Goal: Task Accomplishment & Management: Use online tool/utility

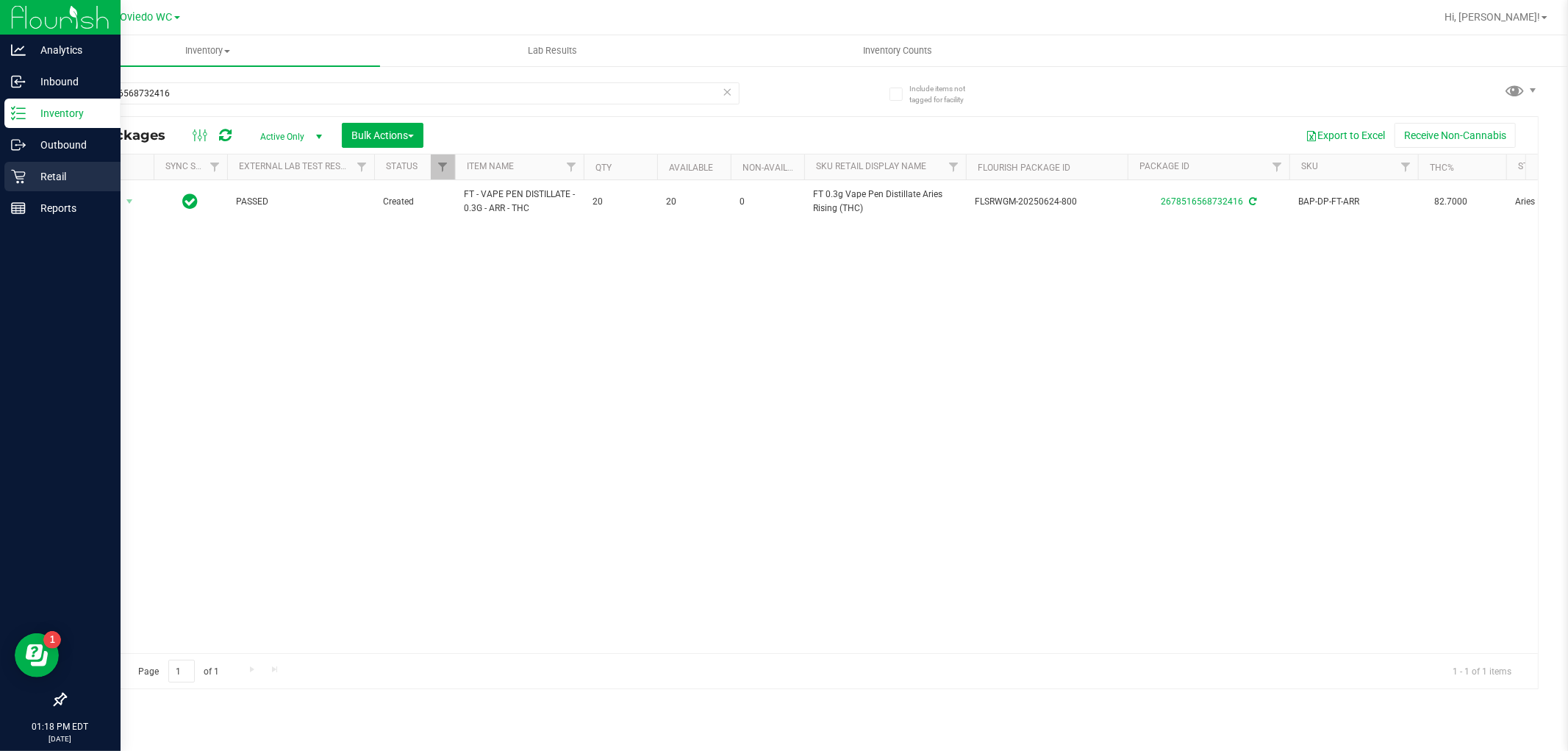
click at [13, 175] on icon at bounding box center [18, 176] width 15 height 15
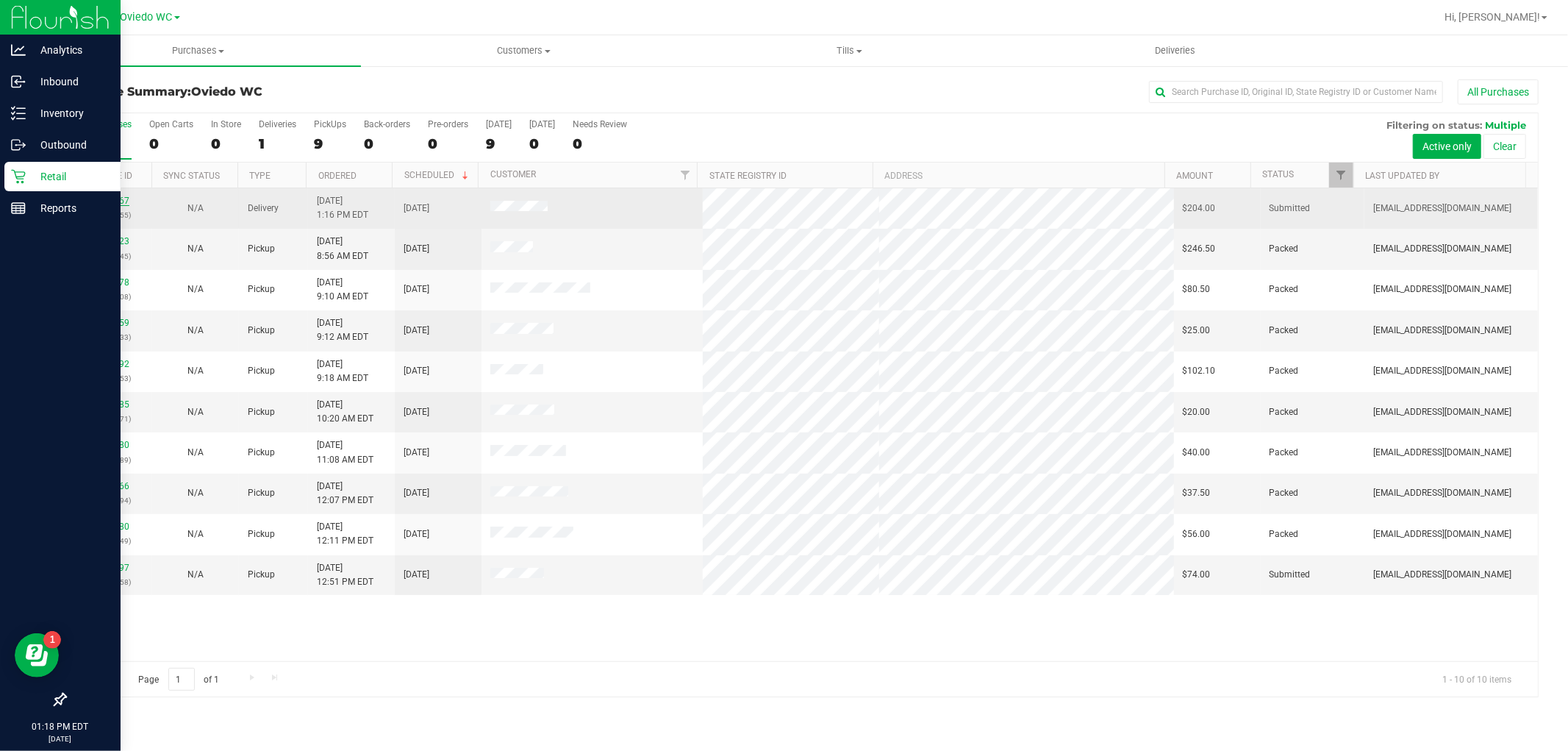
click at [104, 196] on link "11823167" at bounding box center [108, 200] width 41 height 10
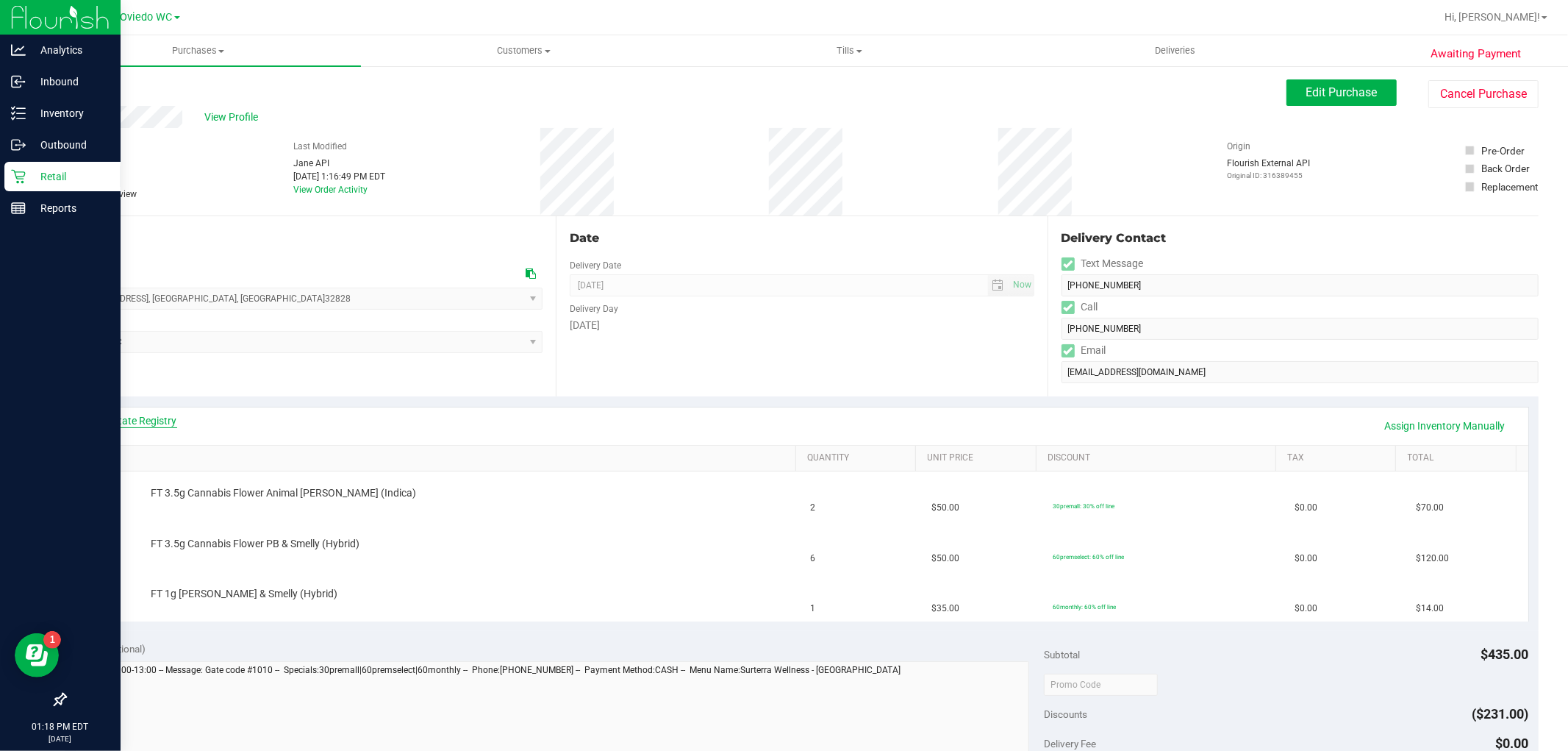
click at [121, 419] on link "View State Registry" at bounding box center [133, 420] width 88 height 15
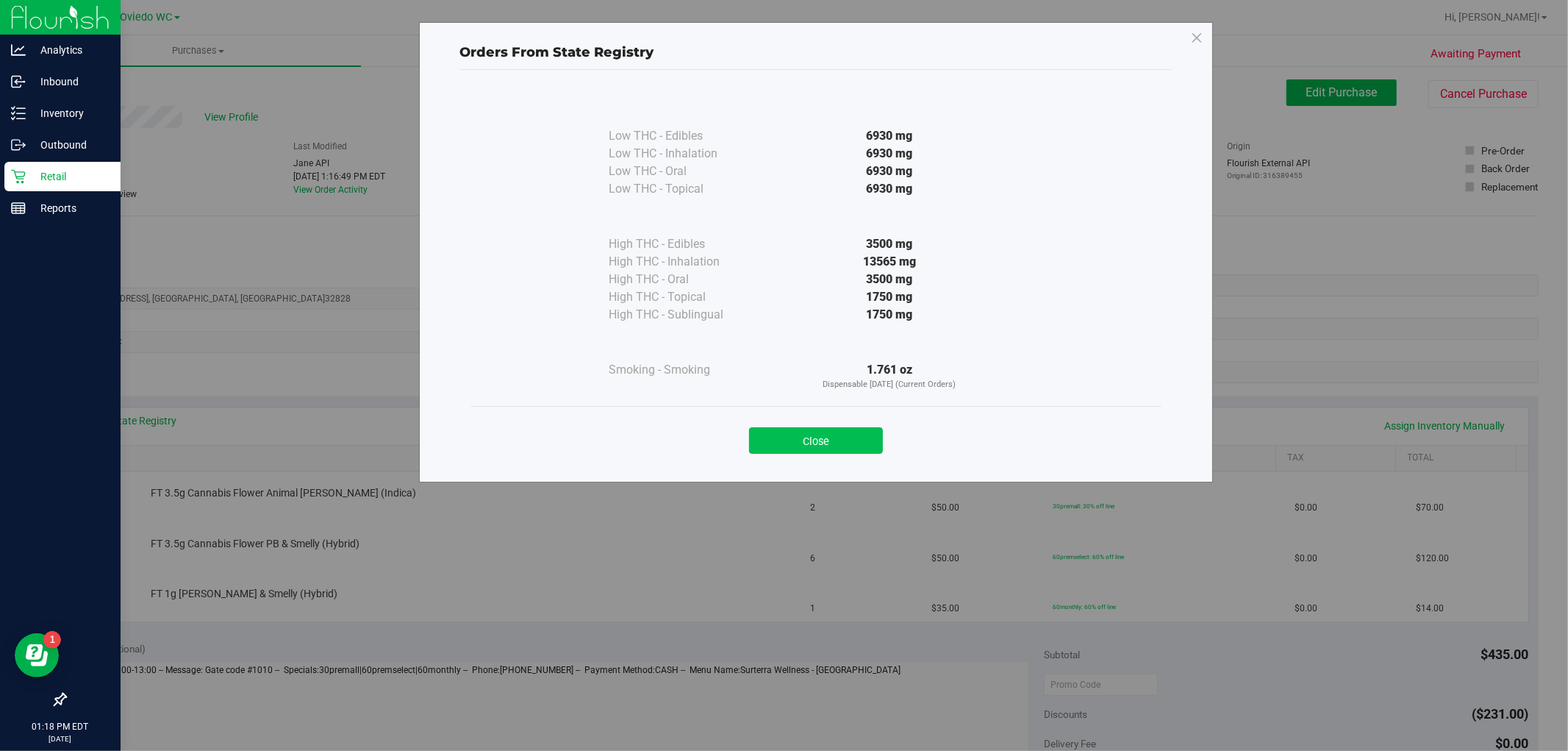
click at [824, 434] on button "Close" at bounding box center [816, 440] width 134 height 26
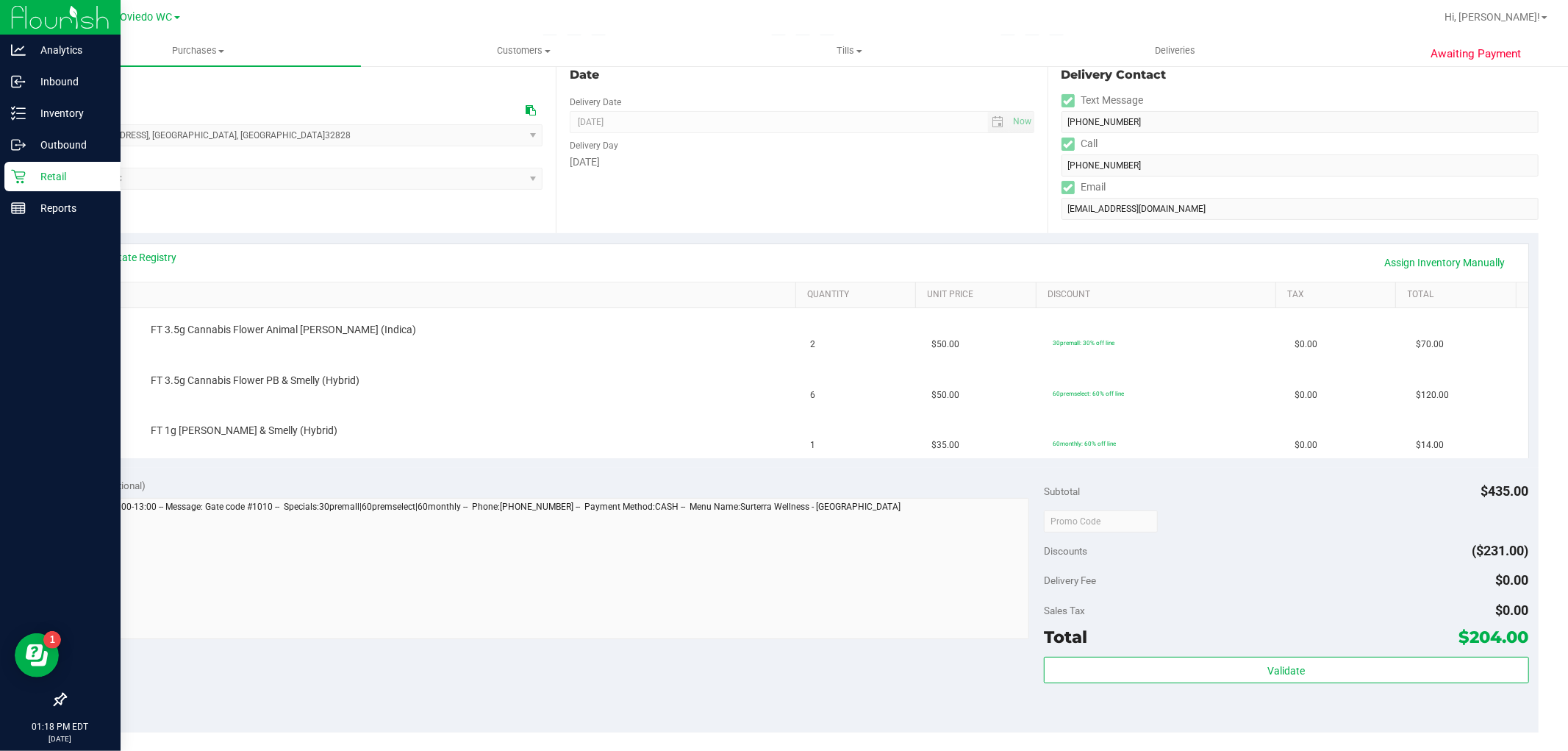
scroll to position [326, 0]
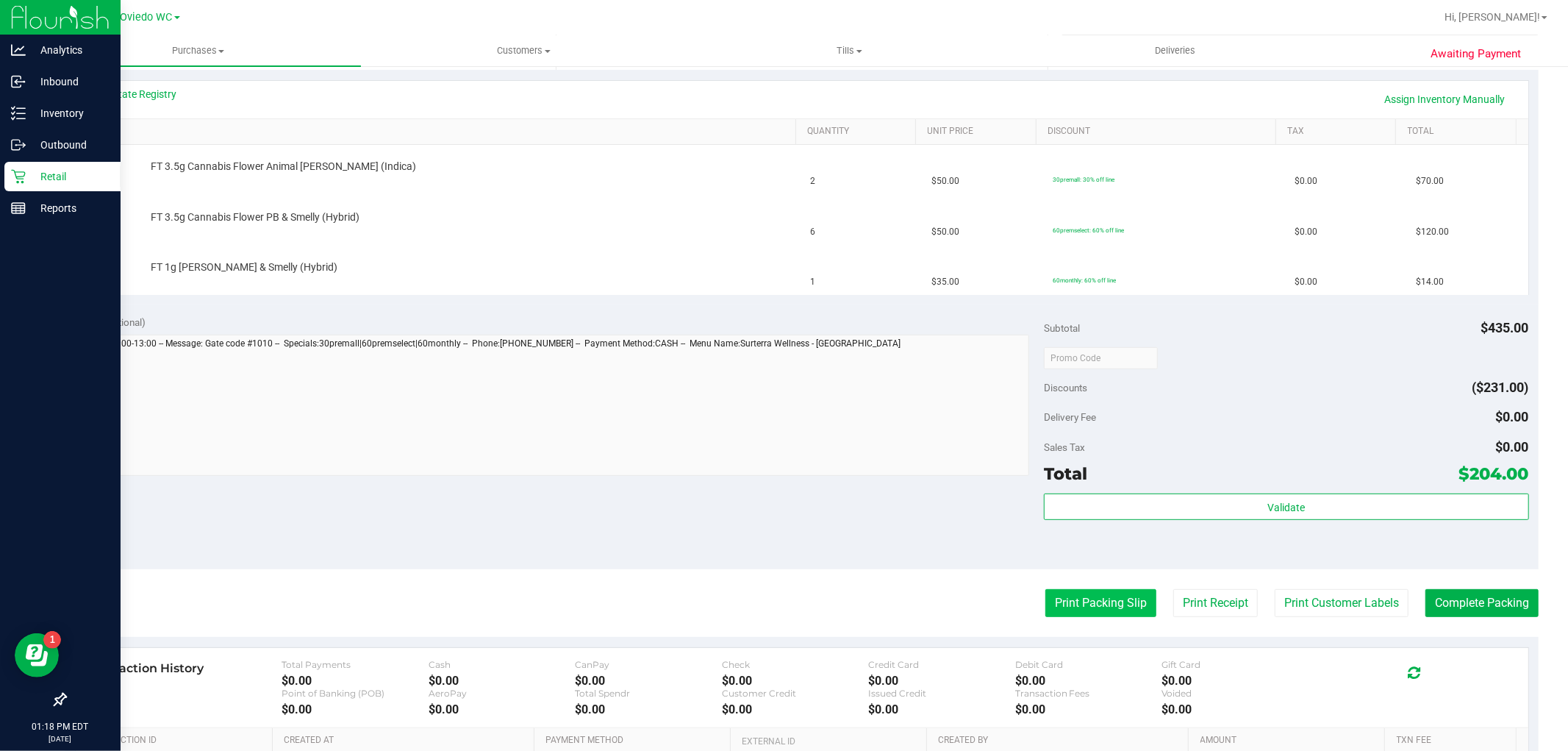
click at [1045, 601] on button "Print Packing Slip" at bounding box center [1100, 603] width 111 height 28
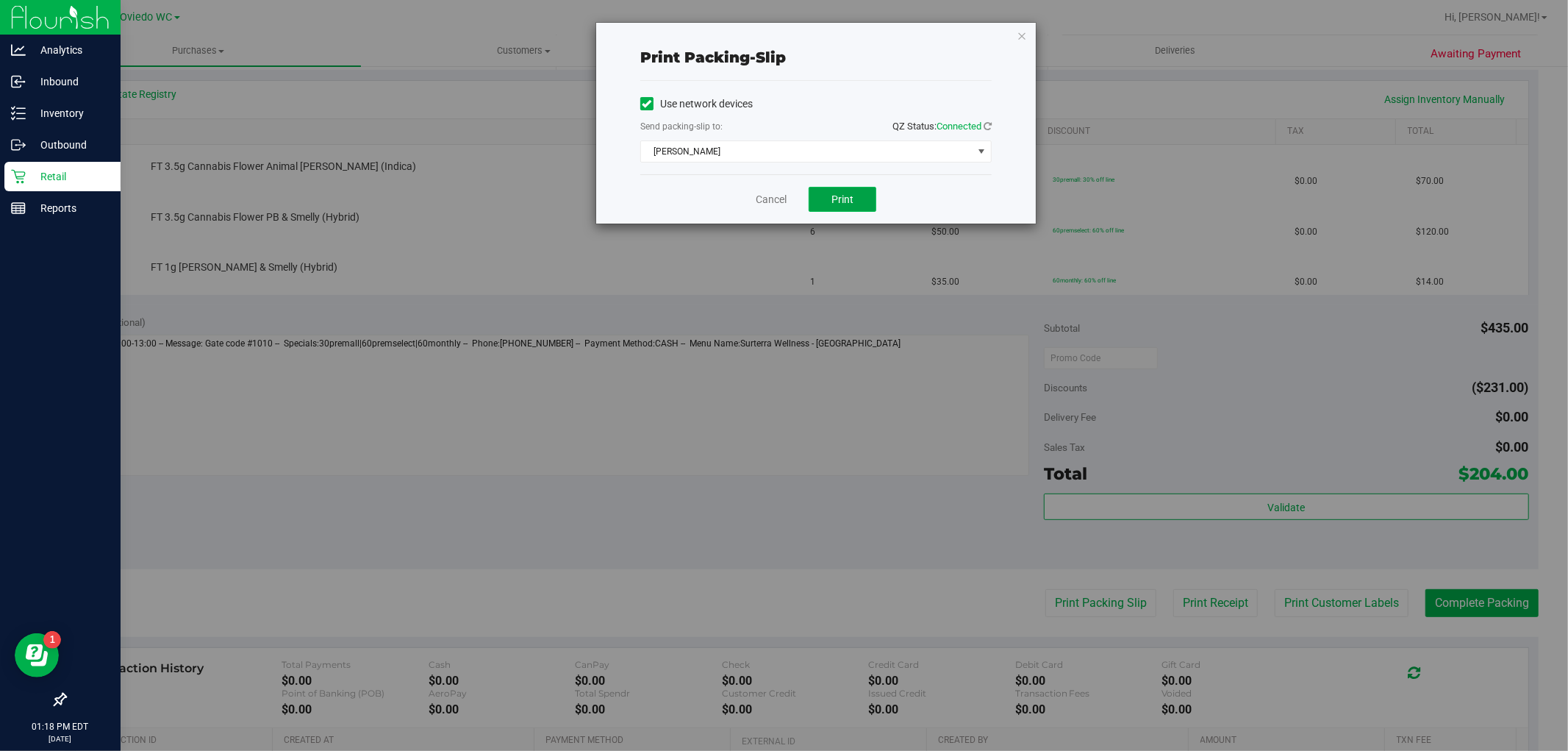
click at [841, 196] on span "Print" at bounding box center [842, 199] width 22 height 12
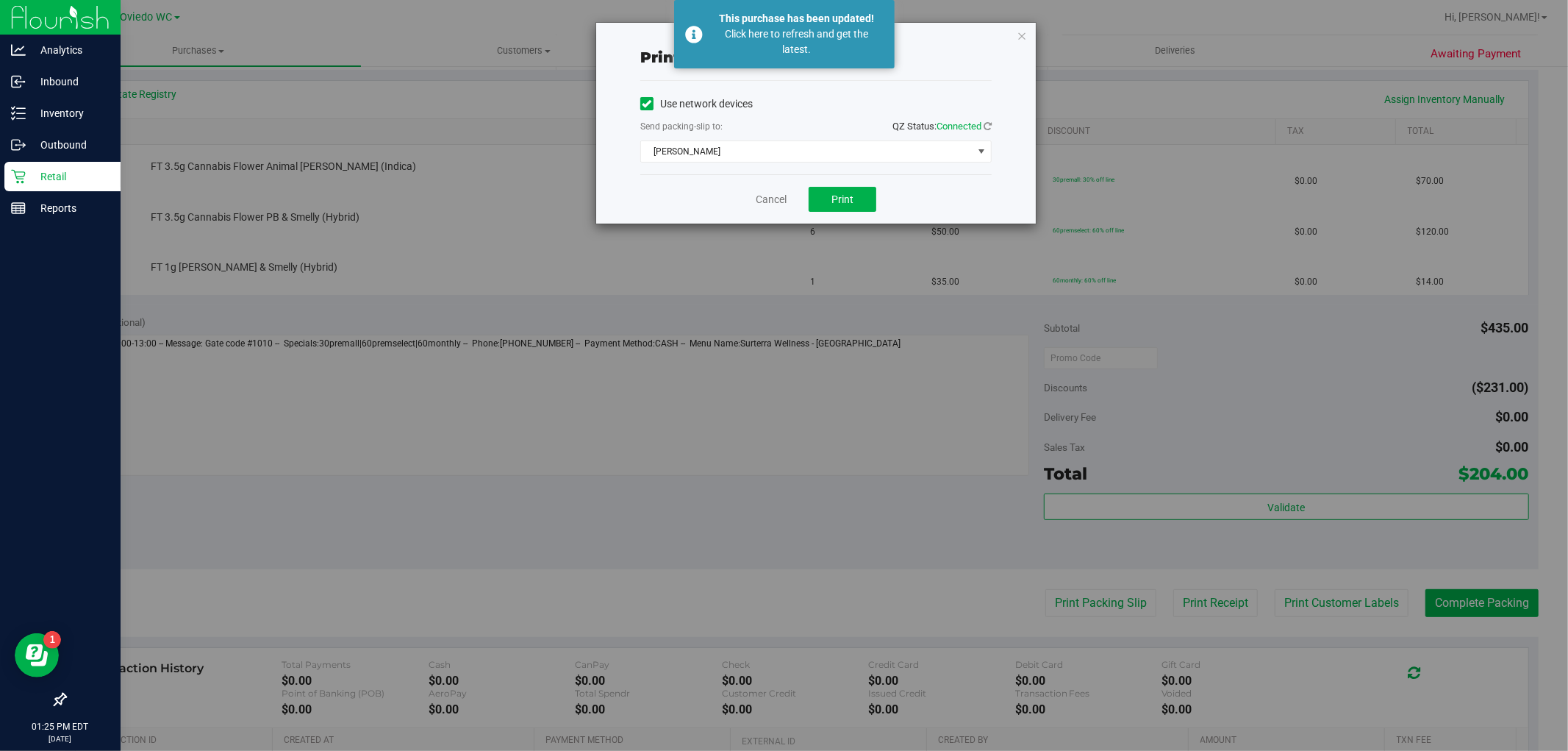
click at [15, 172] on div "Print packing-slip Use network devices Send packing-slip to: QZ Status: Connect…" at bounding box center [789, 375] width 1579 height 751
click at [1025, 33] on icon "button" at bounding box center [1021, 35] width 10 height 18
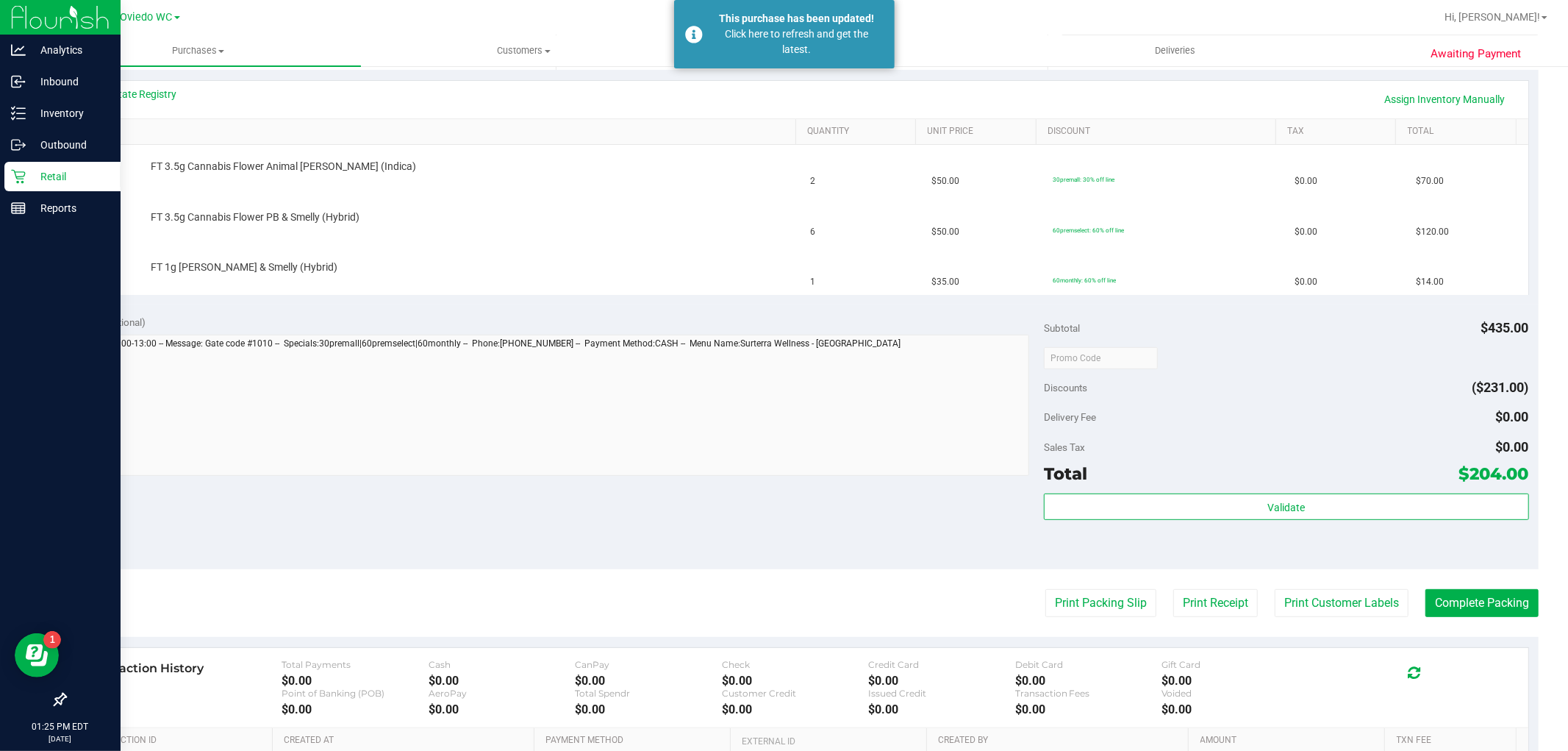
click at [27, 174] on p "Retail" at bounding box center [70, 176] width 88 height 18
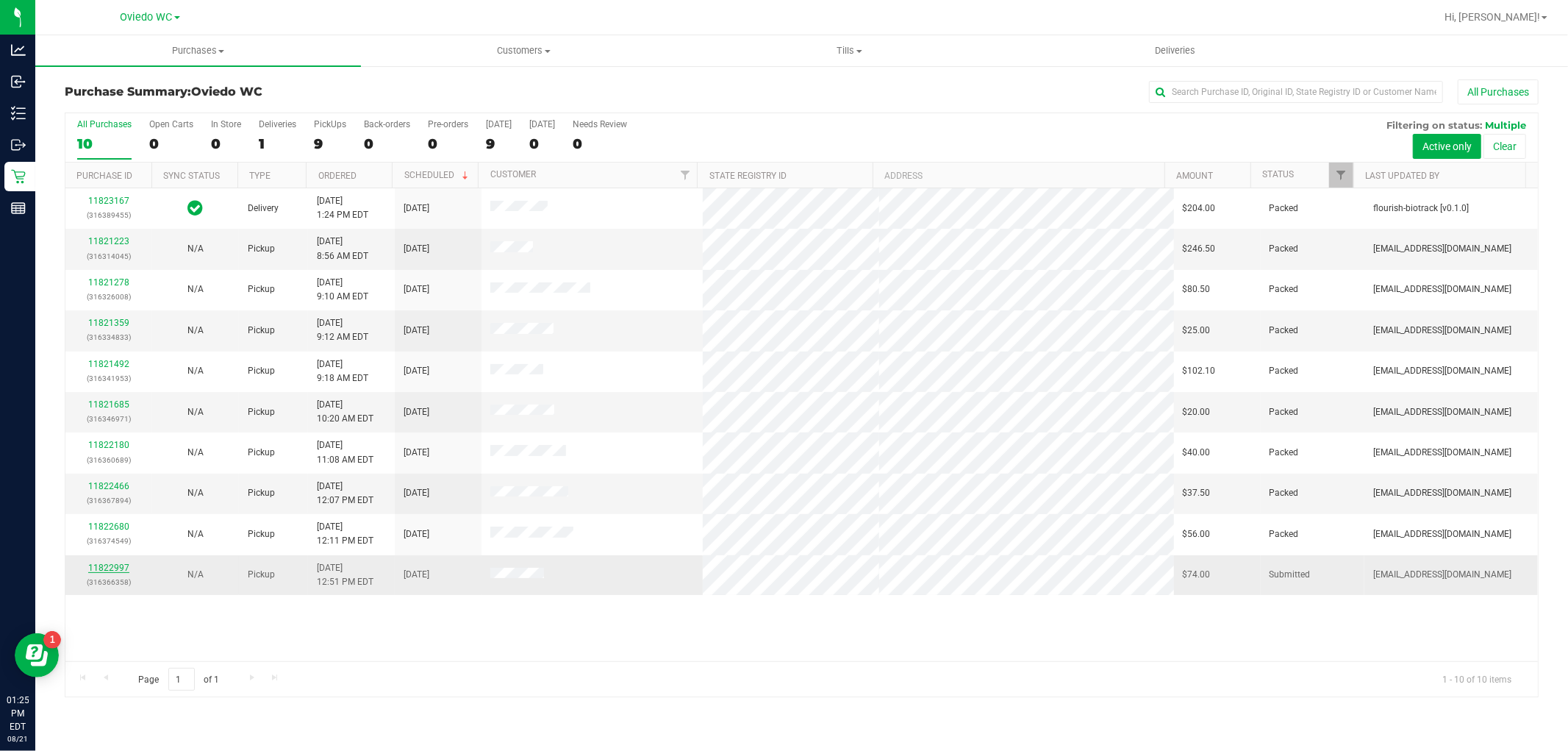
click at [112, 569] on link "11822997" at bounding box center [108, 567] width 41 height 10
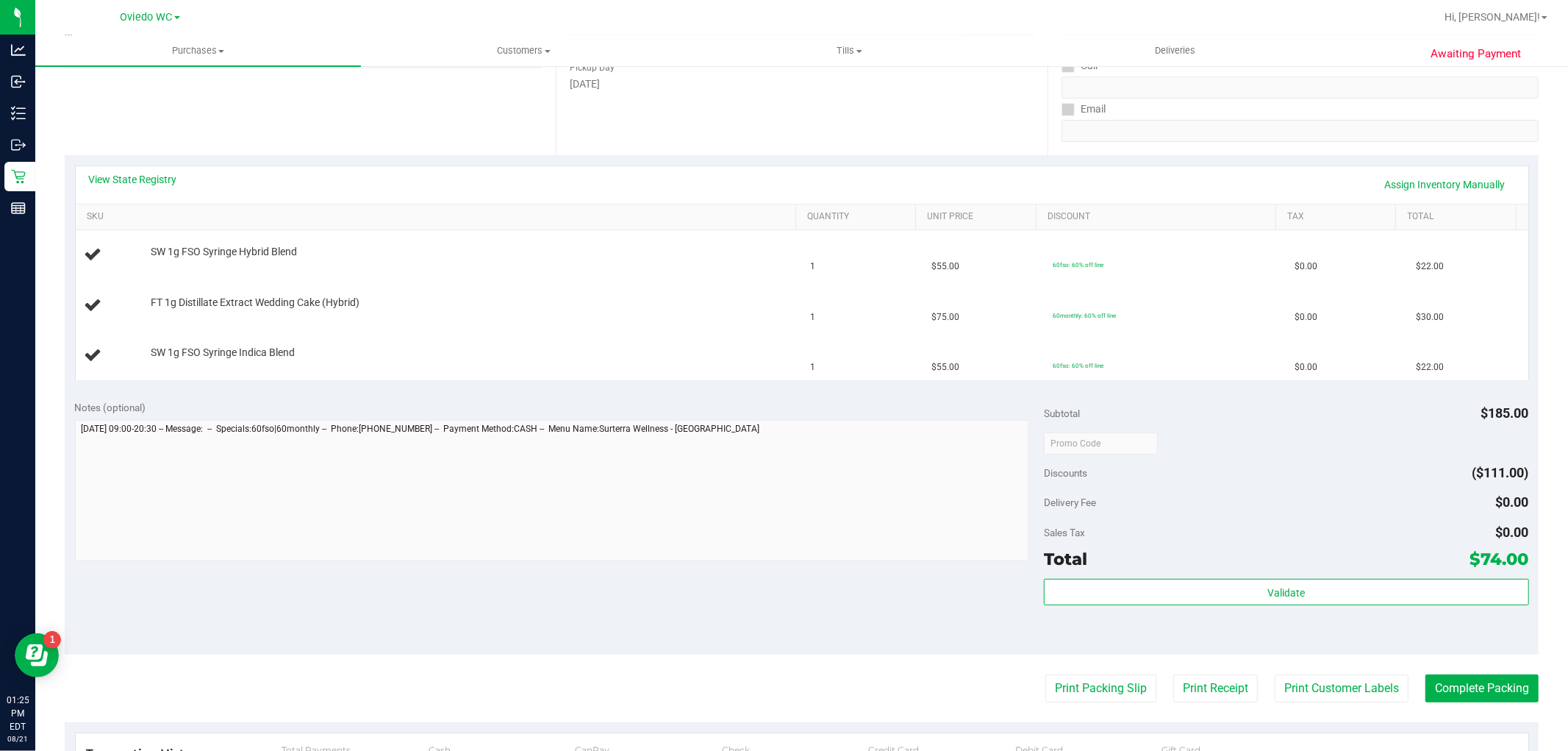
scroll to position [245, 0]
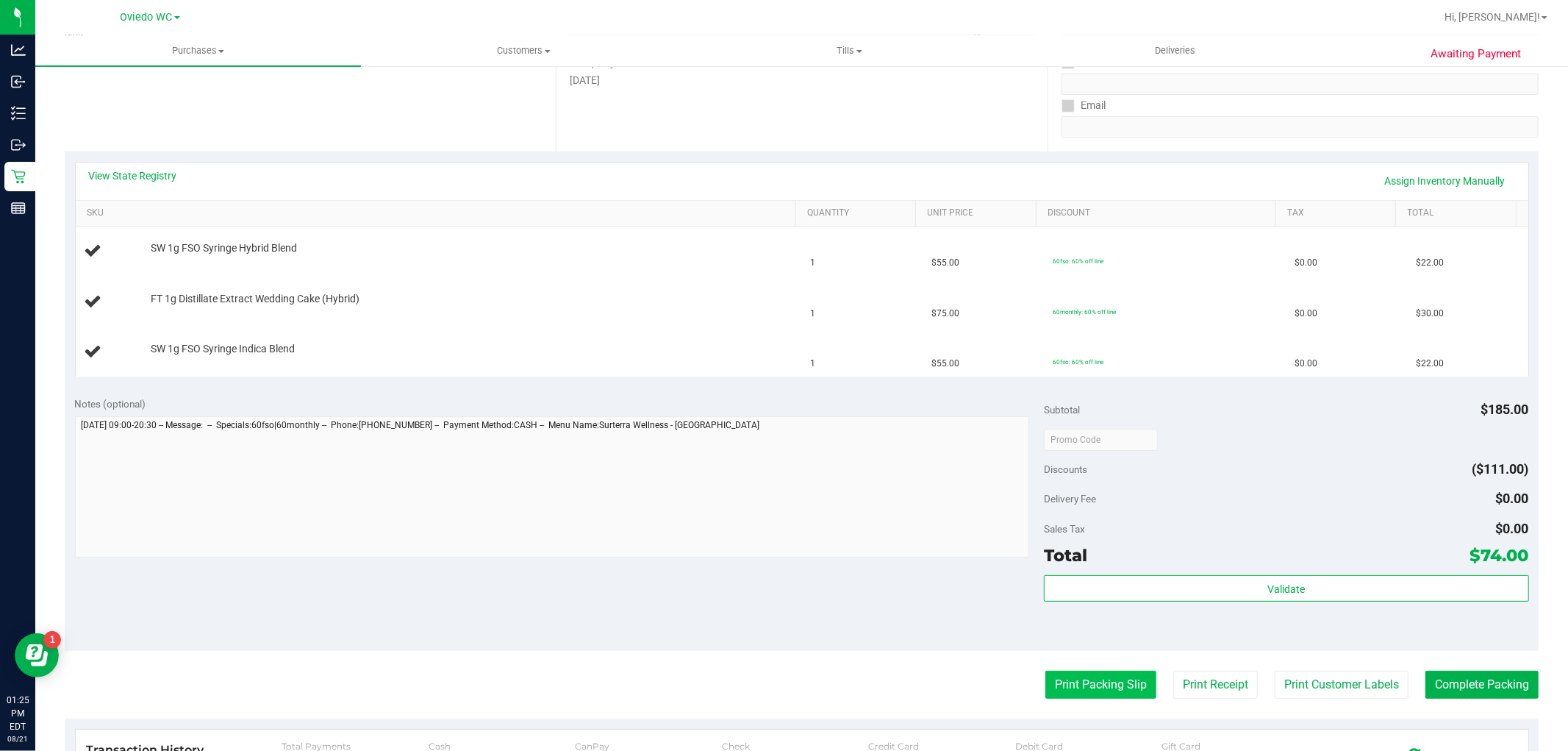
click at [1109, 679] on button "Print Packing Slip" at bounding box center [1100, 684] width 111 height 28
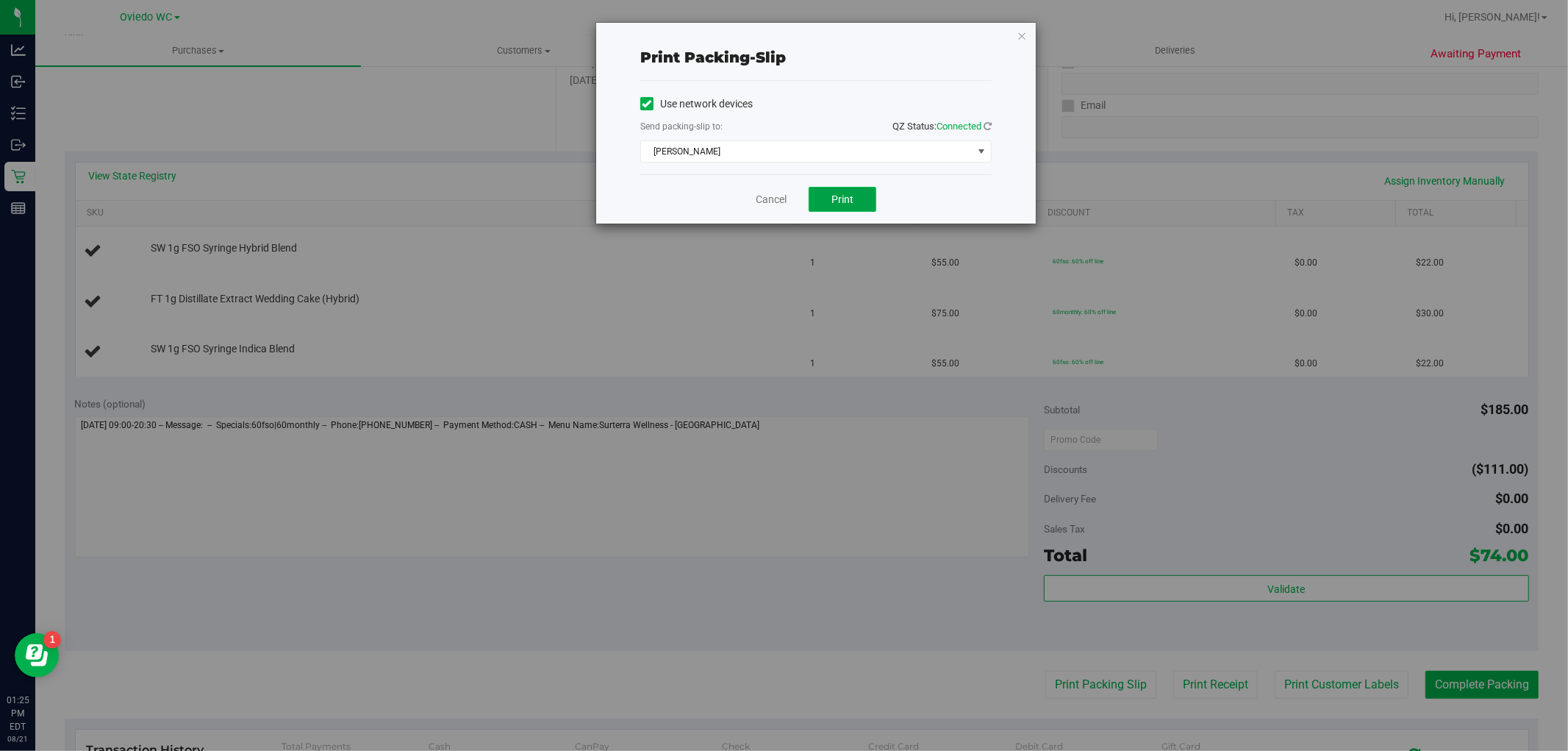
click at [857, 195] on button "Print" at bounding box center [842, 199] width 67 height 25
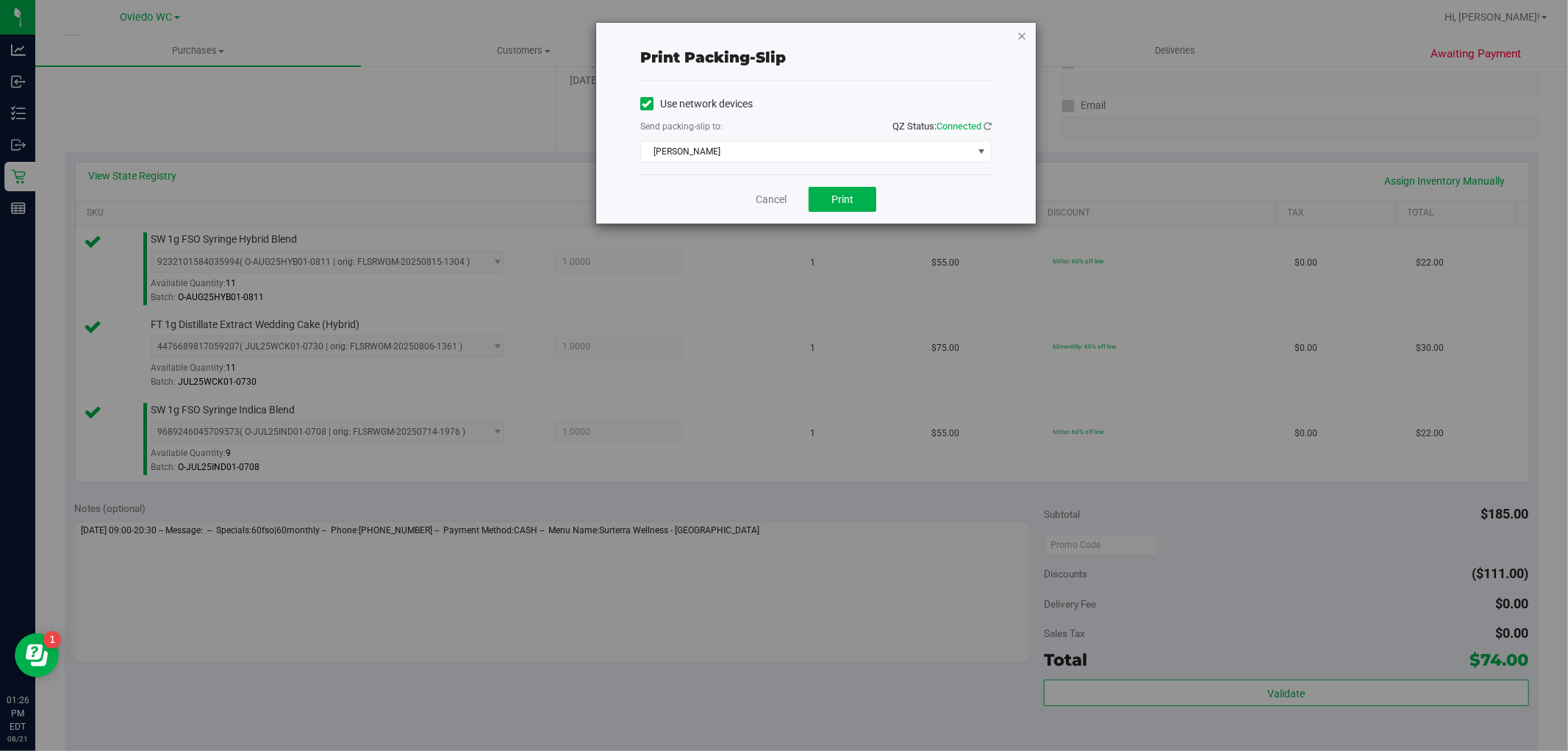
click at [1018, 40] on icon "button" at bounding box center [1021, 35] width 10 height 18
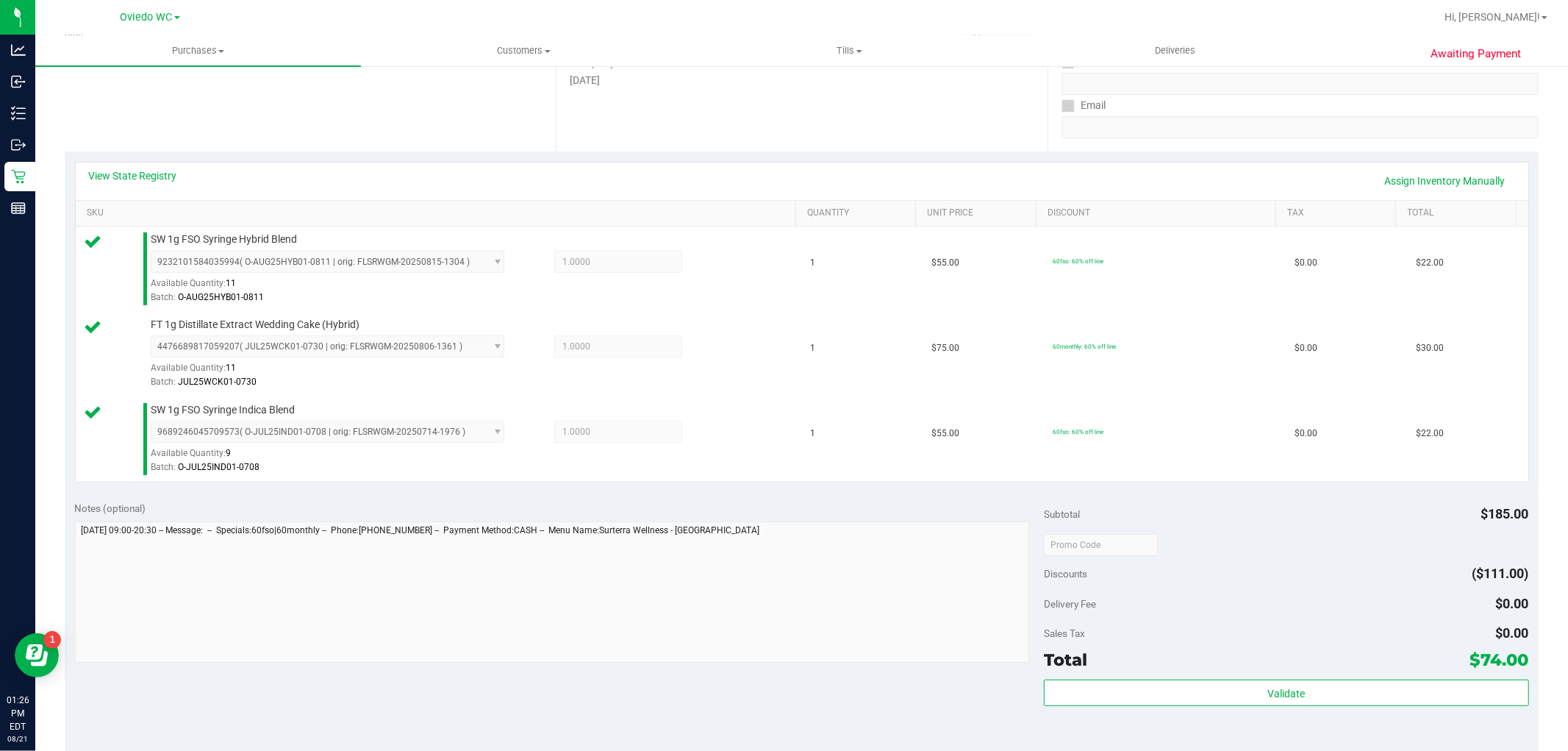
scroll to position [623, 0]
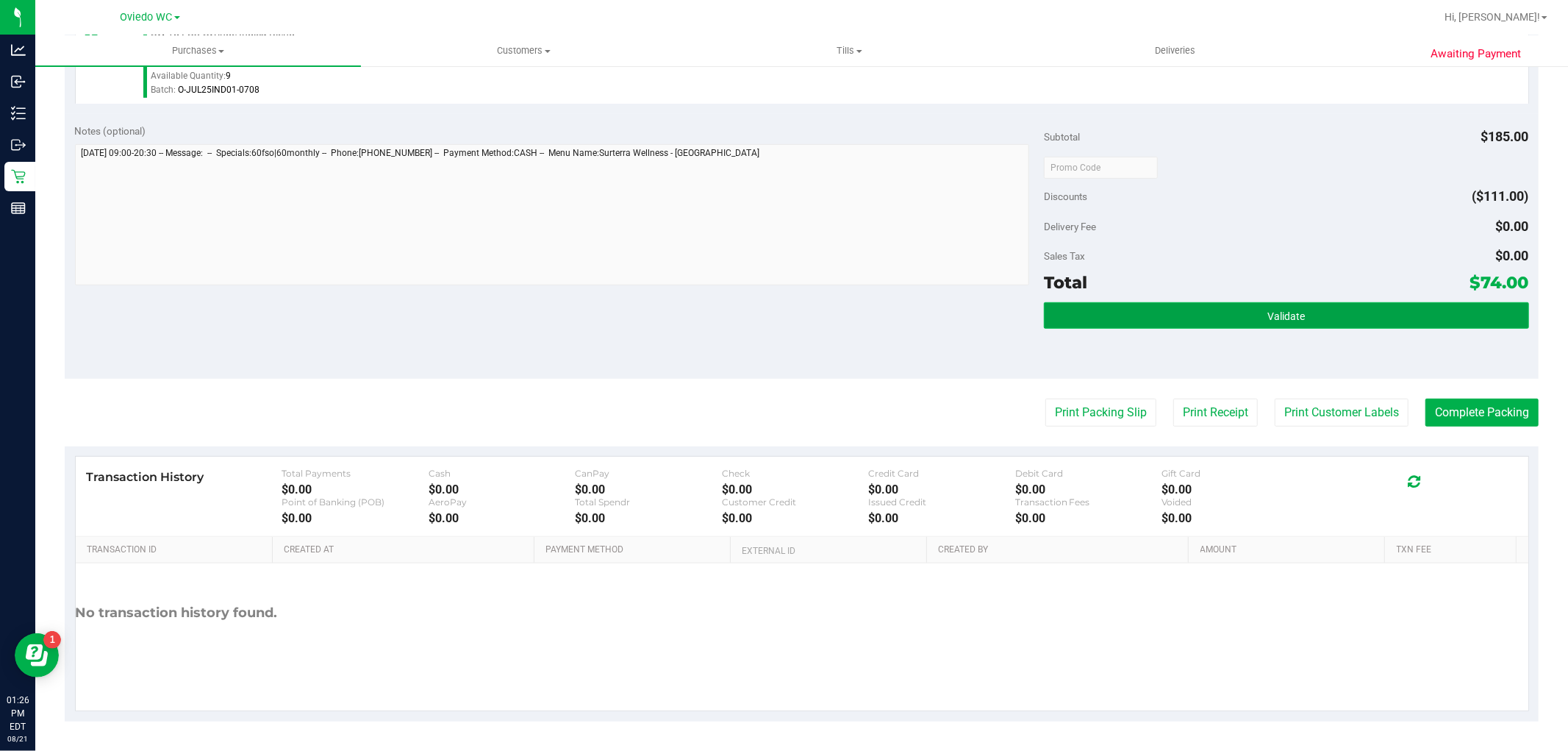
click at [1240, 325] on button "Validate" at bounding box center [1286, 315] width 484 height 26
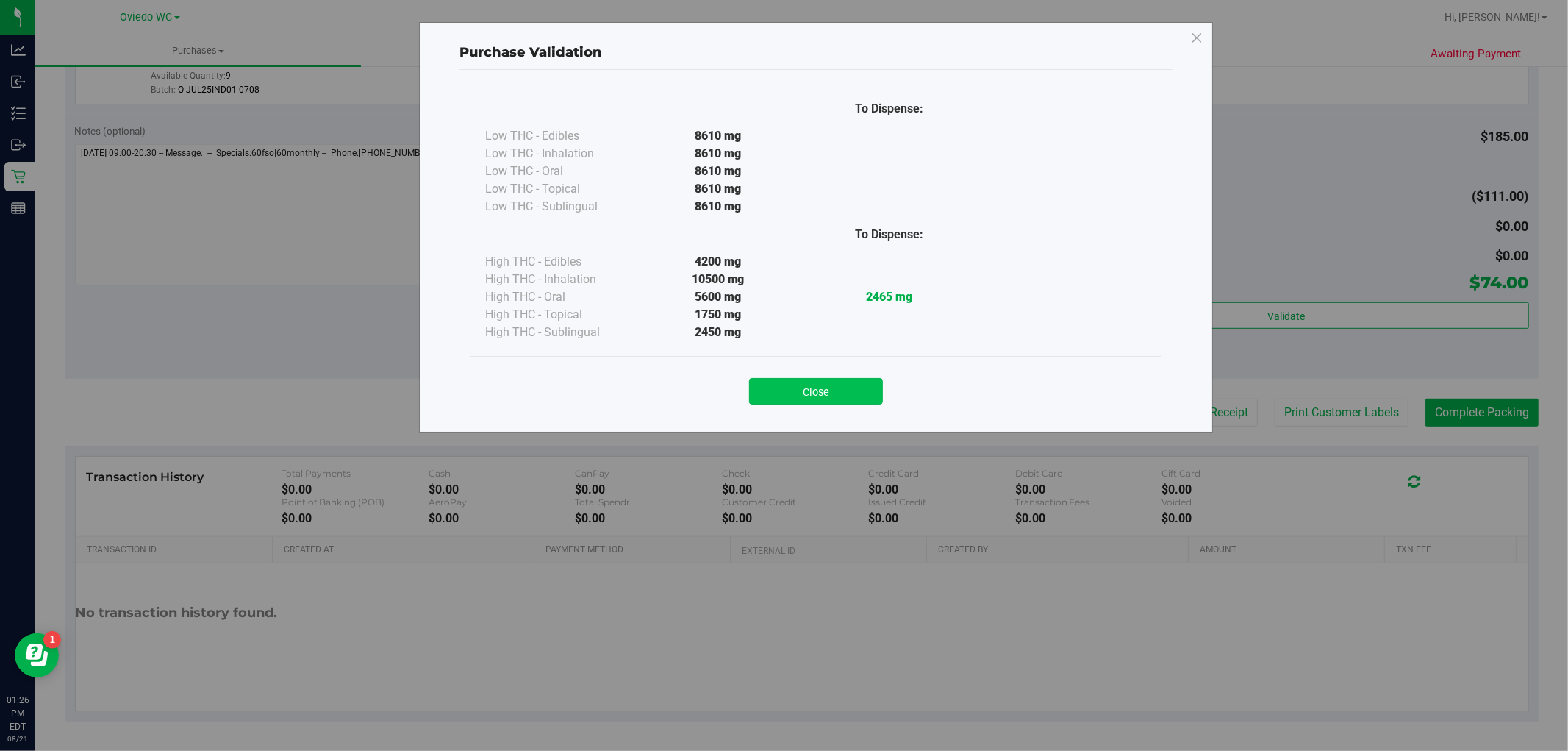
click at [866, 384] on button "Close" at bounding box center [816, 391] width 134 height 26
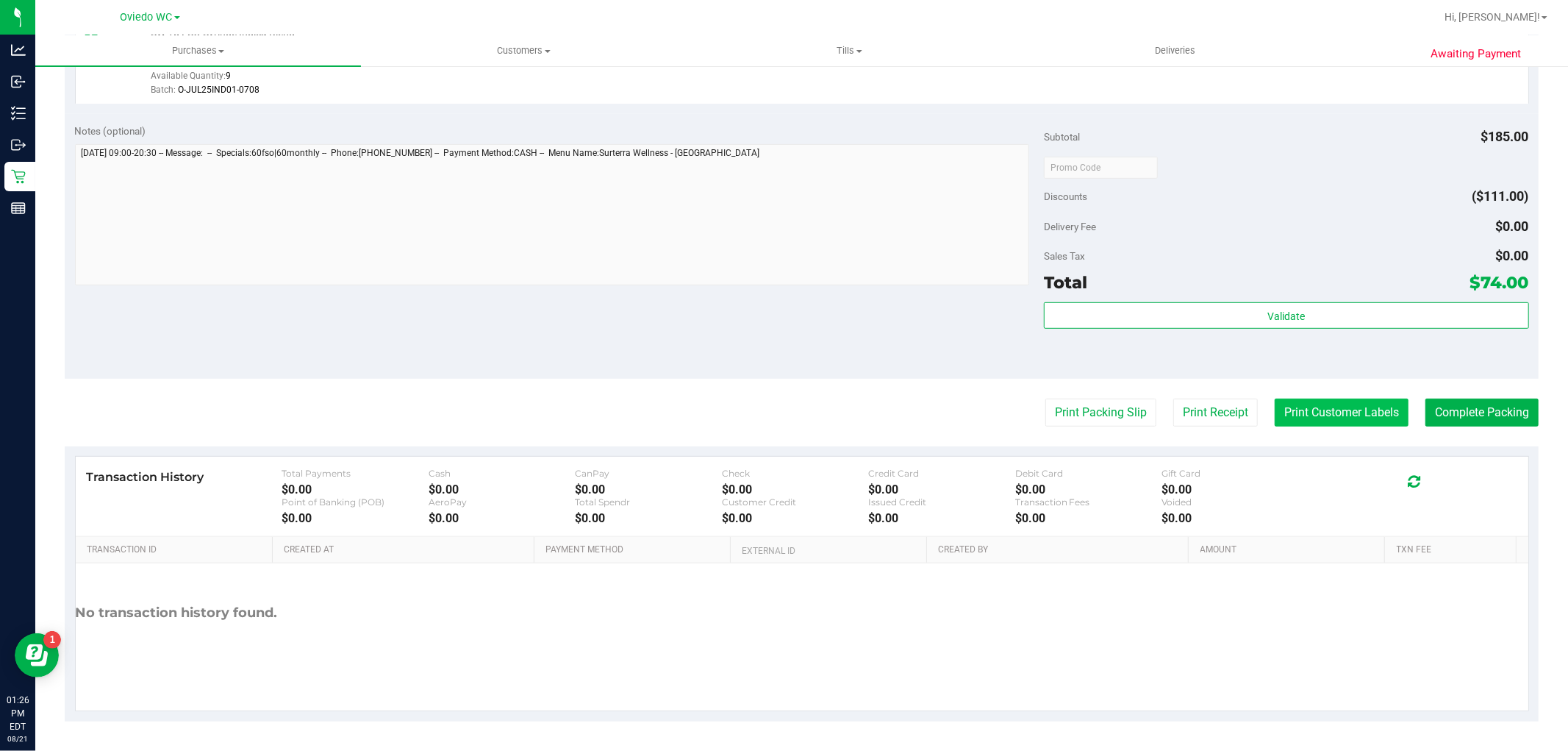
click at [1308, 408] on button "Print Customer Labels" at bounding box center [1341, 412] width 134 height 28
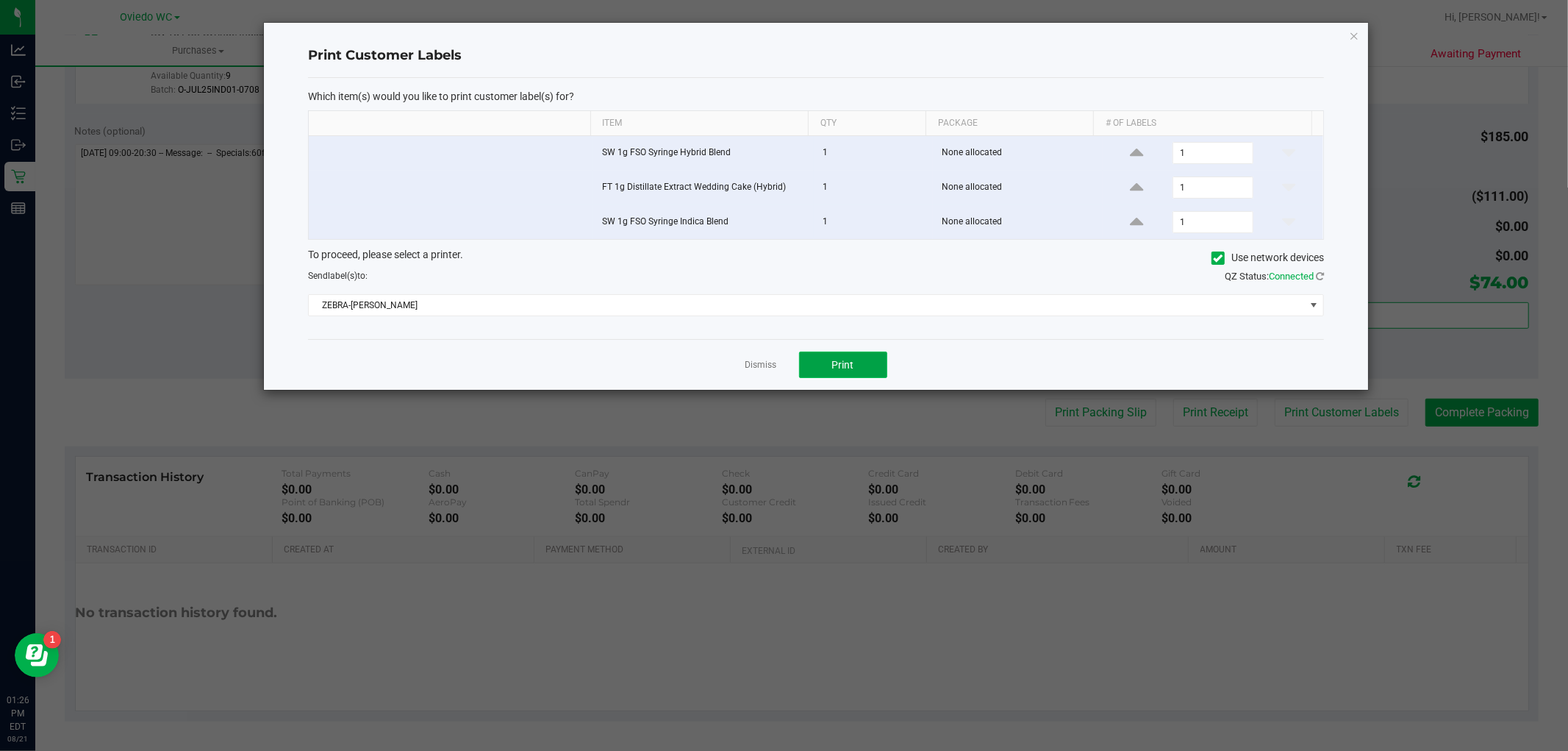
click at [819, 364] on button "Print" at bounding box center [844, 365] width 88 height 26
click at [1356, 42] on icon "button" at bounding box center [1353, 35] width 10 height 18
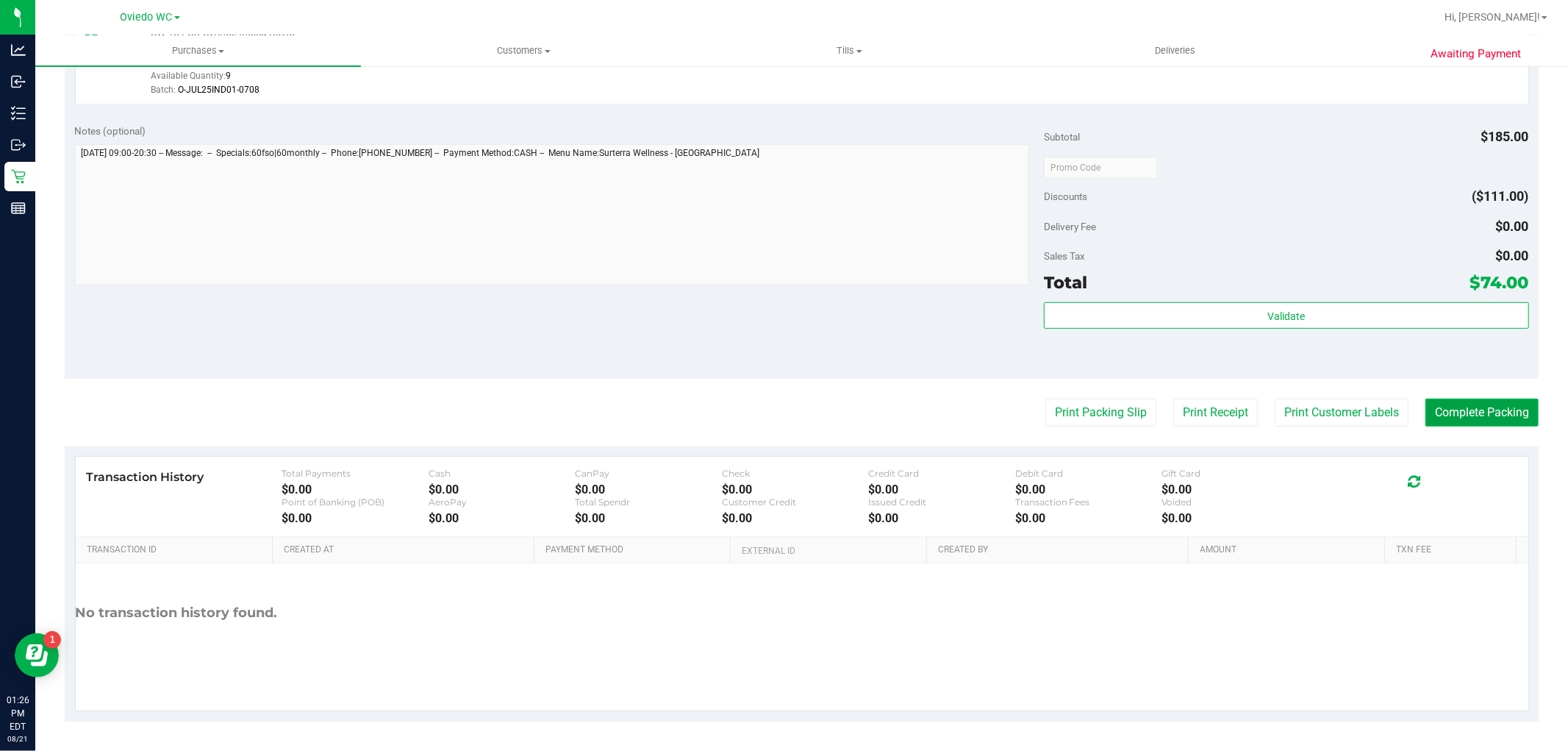
click at [1460, 416] on button "Complete Packing" at bounding box center [1482, 412] width 113 height 28
